Goal: Information Seeking & Learning: Learn about a topic

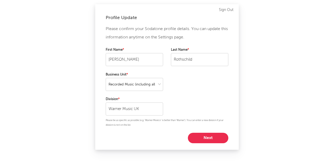
select select "recorded_music"
click at [147, 111] on input "Warner Music UK" at bounding box center [134, 108] width 57 height 13
type input "Warner Music [GEOGRAPHIC_DATA]"
click at [200, 137] on button "Next" at bounding box center [208, 138] width 40 height 10
select select "other"
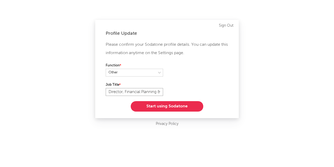
click at [155, 94] on input "Director, Financial Planning & Analysis" at bounding box center [134, 92] width 57 height 8
click at [156, 93] on input "Director, Financial Planning & Analysis" at bounding box center [134, 92] width 57 height 8
type input "VP finance"
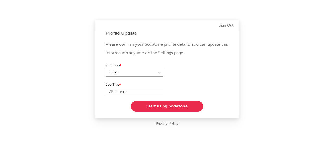
click at [159, 71] on select at bounding box center [134, 73] width 57 height 8
click at [178, 60] on div "Please confirm your Sodatone profile details. You can update this information a…" at bounding box center [167, 75] width 123 height 71
click at [157, 108] on button "Start using Sodatone" at bounding box center [167, 106] width 73 height 10
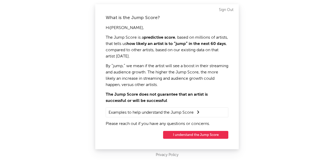
click at [178, 131] on button "I understand the Jump Score" at bounding box center [195, 135] width 65 height 8
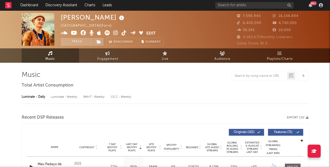
select select "6m"
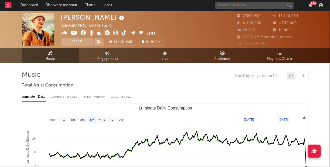
click at [246, 7] on input "text" at bounding box center [254, 5] width 78 height 7
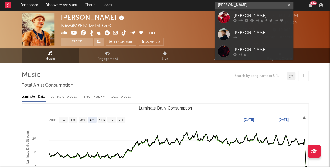
type input "[PERSON_NAME]"
click at [241, 15] on div "[PERSON_NAME]" at bounding box center [261, 16] width 57 height 6
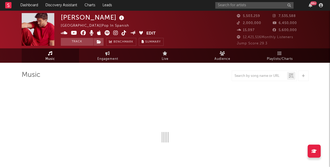
select select "6m"
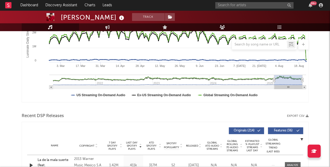
scroll to position [100, 0]
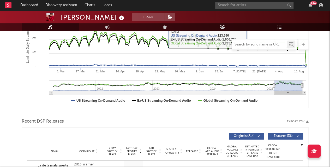
click at [248, 46] on input "text" at bounding box center [259, 45] width 55 height 4
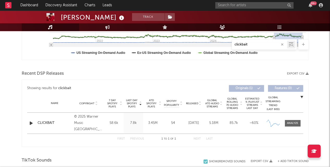
scroll to position [149, 0]
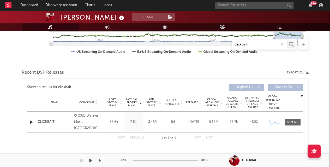
type input "clickbait"
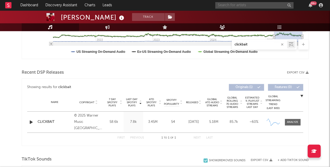
click at [236, 3] on input "text" at bounding box center [254, 5] width 78 height 7
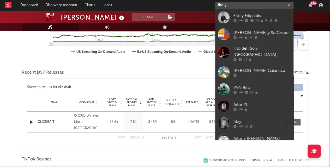
type input "fito y"
click at [241, 14] on div "Fito y Fitipaldis" at bounding box center [261, 16] width 57 height 6
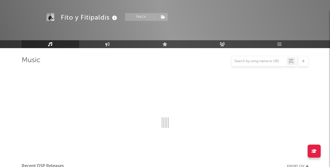
scroll to position [149, 0]
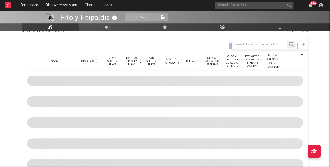
select select "6m"
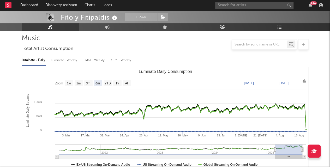
scroll to position [12, 0]
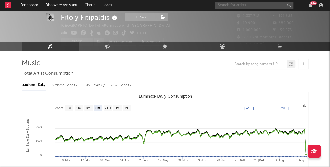
click at [237, 4] on input "text" at bounding box center [254, 5] width 78 height 7
click at [231, 4] on input "text" at bounding box center [254, 5] width 78 height 7
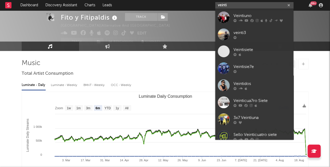
type input "veinti"
click at [248, 14] on div "Veintiuno" at bounding box center [261, 16] width 57 height 6
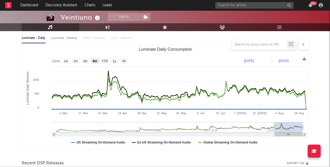
scroll to position [58, 0]
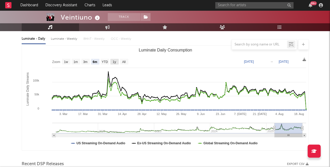
click at [114, 61] on text "1y" at bounding box center [113, 62] width 3 height 4
select select "1y"
type input "[DATE]"
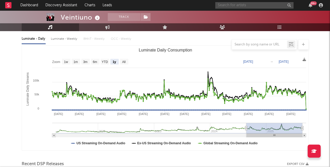
click at [228, 5] on input "text" at bounding box center [254, 5] width 78 height 7
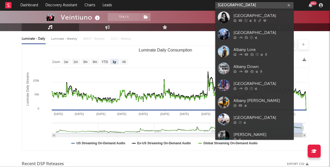
type input "[GEOGRAPHIC_DATA]"
click at [237, 14] on div "[GEOGRAPHIC_DATA]" at bounding box center [261, 16] width 57 height 6
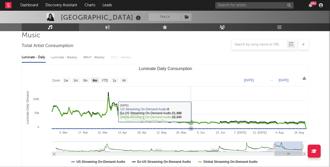
scroll to position [40, 0]
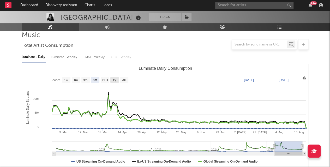
click at [116, 80] on rect "Luminate Daily Consumption" at bounding box center [114, 80] width 8 height 6
select select "1y"
type input "[DATE]"
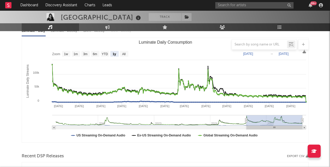
scroll to position [0, 0]
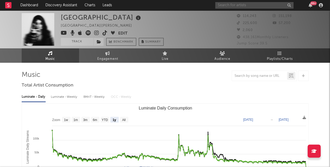
click at [225, 7] on input "text" at bounding box center [254, 5] width 78 height 7
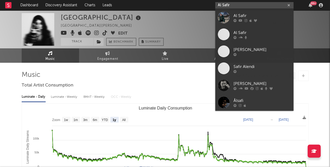
type input "Al Safir"
click at [233, 14] on div "Al Safir" at bounding box center [261, 16] width 57 height 6
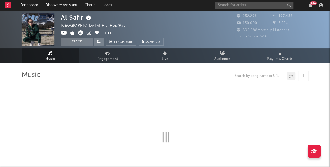
select select "6m"
